Goal: Transaction & Acquisition: Book appointment/travel/reservation

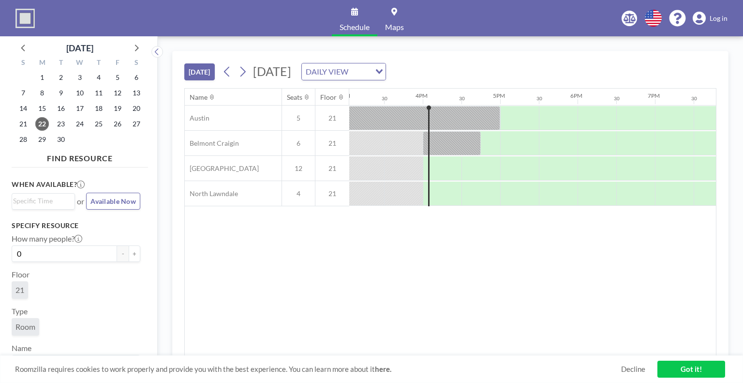
scroll to position [0, 1200]
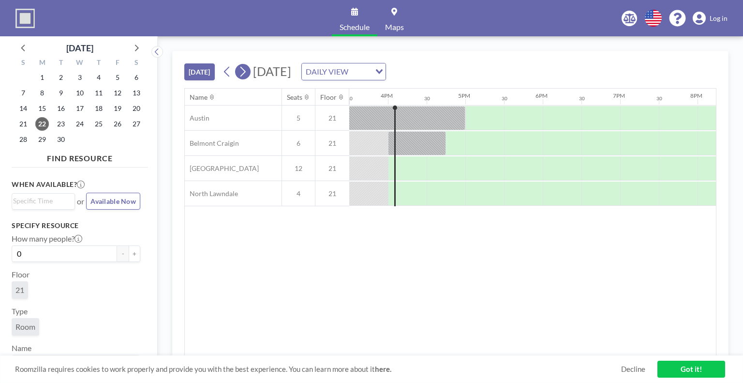
click at [251, 74] on button at bounding box center [242, 71] width 15 height 15
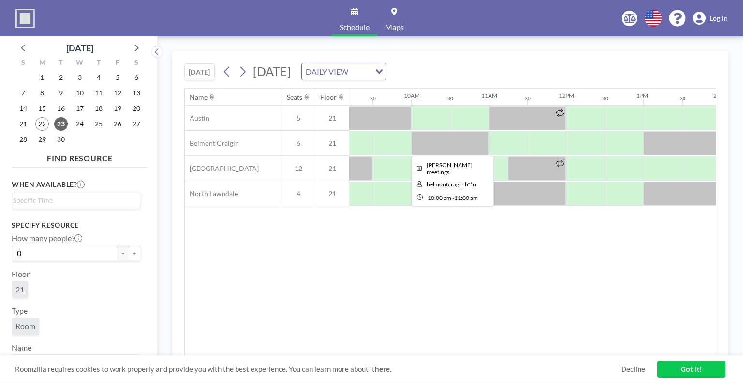
scroll to position [0, 761]
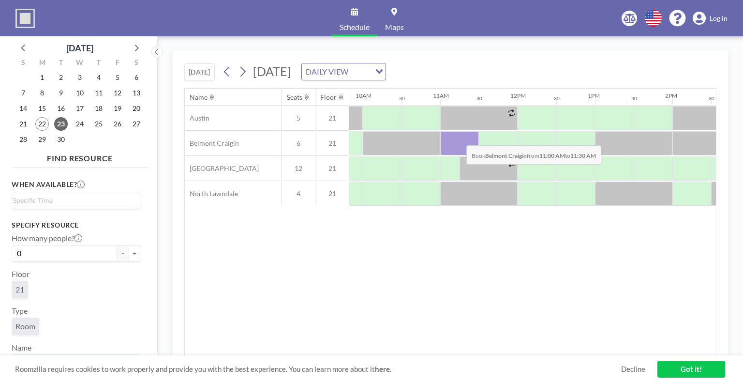
click at [459, 137] on div at bounding box center [459, 143] width 39 height 24
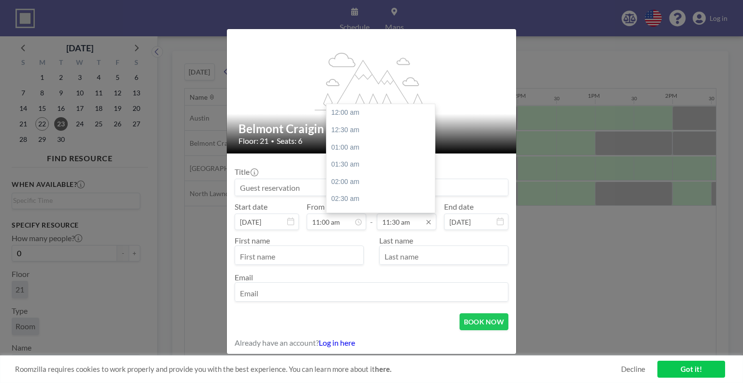
scroll to position [396, 0]
click at [409, 216] on input "11:30 am" at bounding box center [407, 221] width 60 height 16
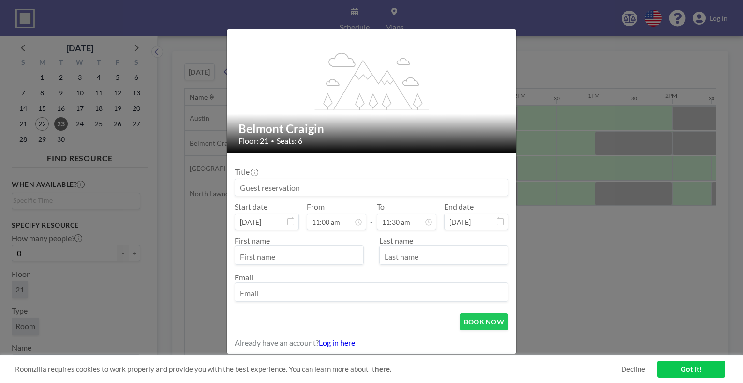
scroll to position [379, 0]
click at [308, 255] on input "text" at bounding box center [299, 256] width 128 height 16
click at [293, 180] on input at bounding box center [371, 187] width 273 height 16
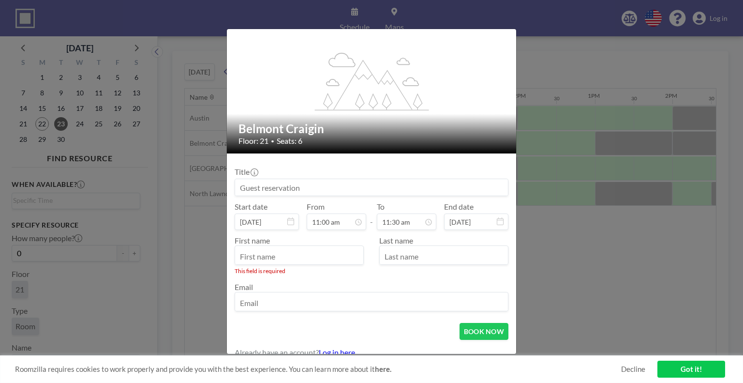
scroll to position [29, 0]
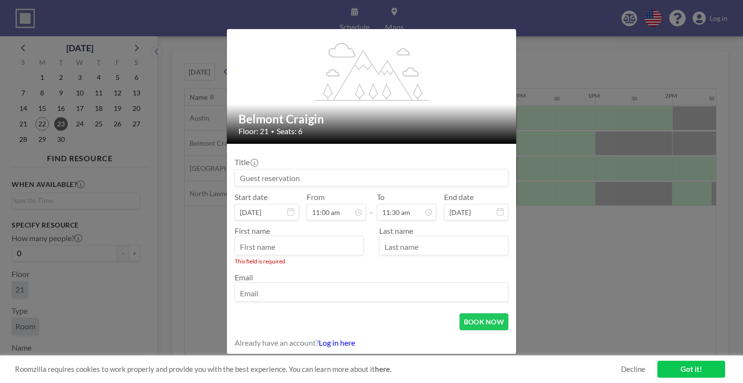
click at [434, 269] on div "First name This field is required Last name Email" at bounding box center [372, 264] width 274 height 76
click at [342, 300] on input "email" at bounding box center [371, 293] width 273 height 16
click at [460, 322] on button "BOOK NOW" at bounding box center [484, 321] width 49 height 17
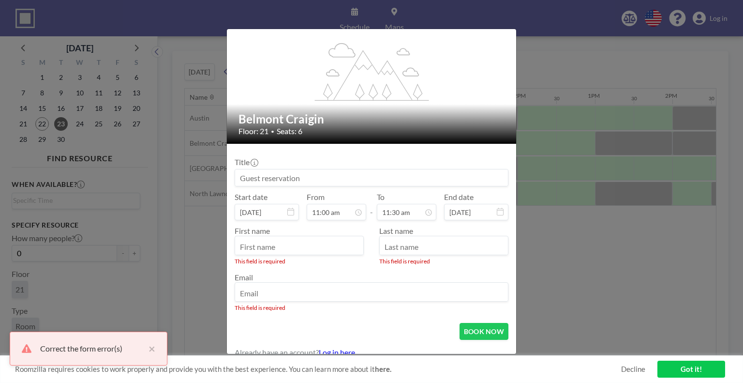
scroll to position [0, 0]
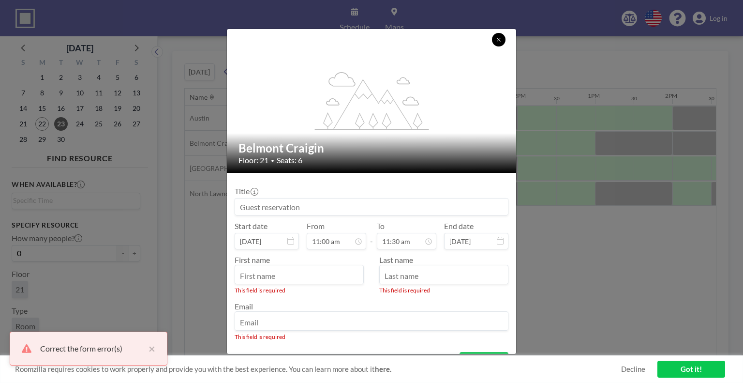
click at [497, 37] on icon at bounding box center [499, 40] width 6 height 6
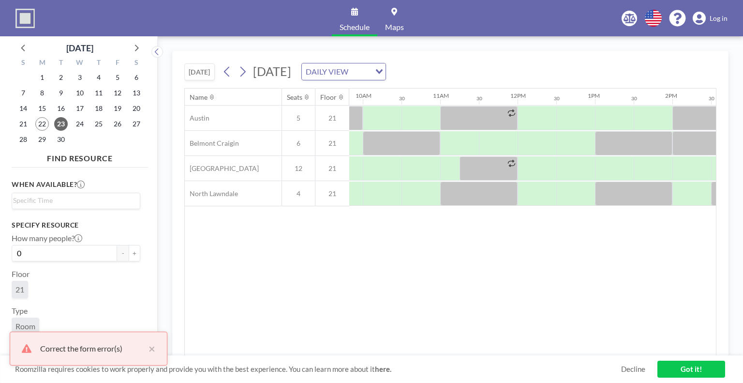
click at [399, 324] on div "Name Seats Floor 12AM 30 1AM 30 2AM 30 3AM 30 4AM 30 5AM 30 6AM 30 7AM 30 8AM 3…" at bounding box center [450, 222] width 531 height 267
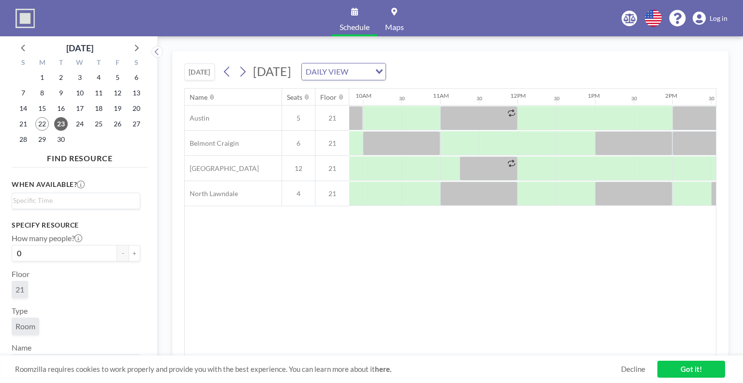
click at [395, 248] on div "Name Seats Floor 12AM 30 1AM 30 2AM 30 3AM 30 4AM 30 5AM 30 6AM 30 7AM 30 8AM 3…" at bounding box center [450, 222] width 531 height 267
click at [393, 286] on div "Name Seats Floor 12AM 30 1AM 30 2AM 30 3AM 30 4AM 30 5AM 30 6AM 30 7AM 30 8AM 3…" at bounding box center [450, 222] width 531 height 267
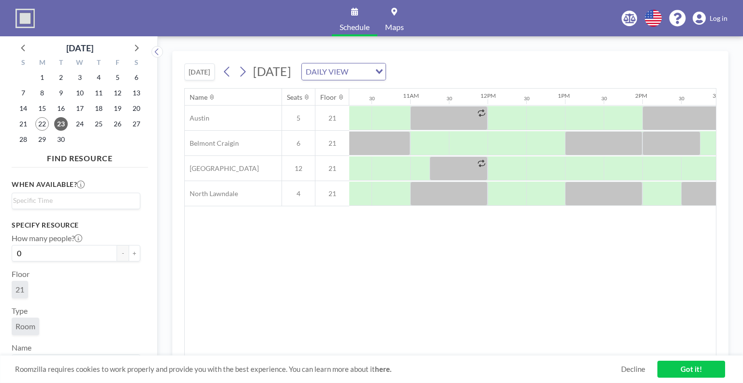
scroll to position [0, 792]
